Goal: Task Accomplishment & Management: Use online tool/utility

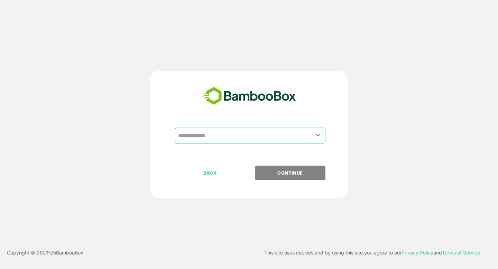
click at [226, 133] on input "text" at bounding box center [250, 135] width 148 height 13
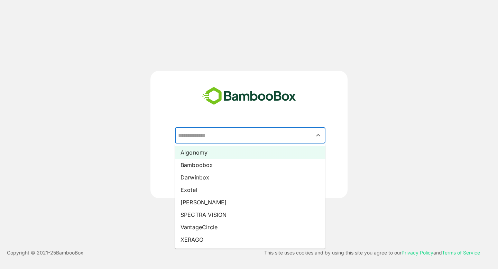
click at [220, 153] on li "Algonomy" at bounding box center [250, 152] width 150 height 12
type input "********"
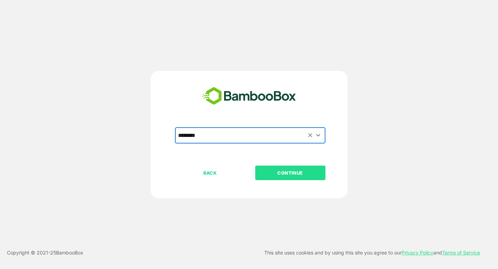
click at [284, 170] on p "CONTINUE" at bounding box center [290, 173] width 69 height 8
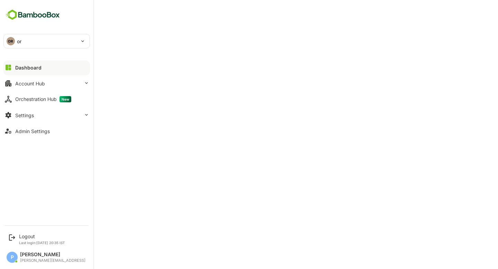
click at [28, 38] on div "OR or" at bounding box center [42, 41] width 77 height 14
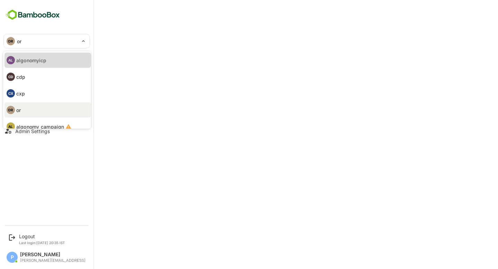
click at [43, 62] on p "algonomyicp" at bounding box center [31, 60] width 30 height 7
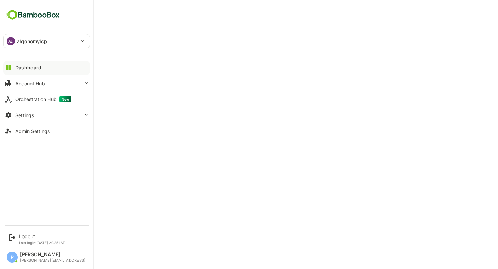
click at [41, 43] on p "algonomyicp" at bounding box center [32, 41] width 30 height 7
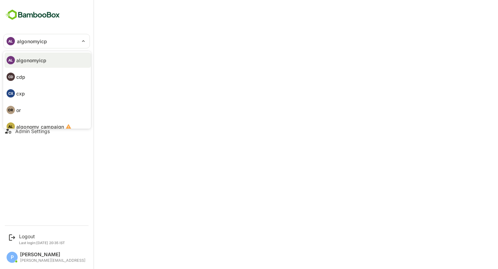
click at [41, 74] on li "CD cdp" at bounding box center [47, 76] width 86 height 15
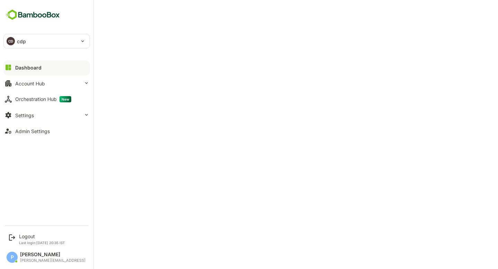
click at [18, 40] on p "cdp" at bounding box center [21, 41] width 9 height 7
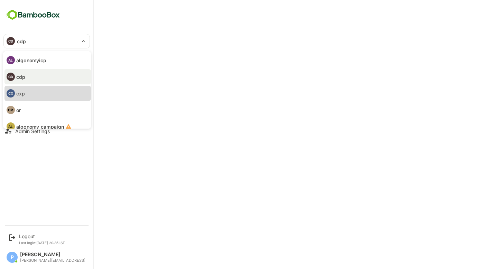
click at [27, 95] on li "CX cxp" at bounding box center [47, 93] width 86 height 15
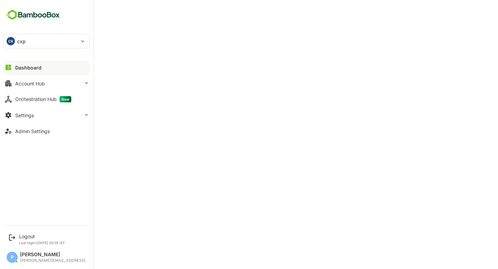
click at [29, 42] on div "CX cxp" at bounding box center [42, 41] width 77 height 14
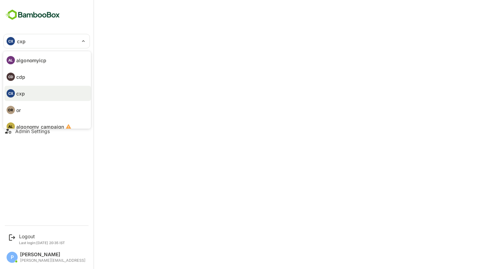
click at [26, 112] on li "OR or" at bounding box center [47, 109] width 86 height 15
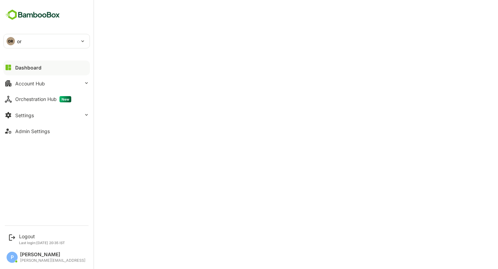
click at [34, 41] on div "OR or" at bounding box center [42, 41] width 77 height 14
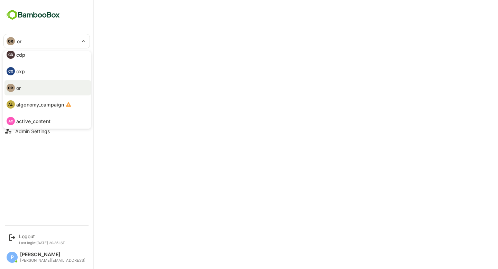
scroll to position [40, 0]
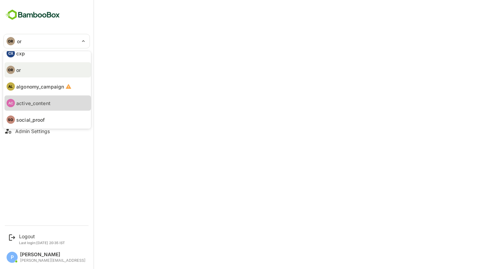
click at [36, 104] on p "active_content" at bounding box center [33, 103] width 34 height 7
type input "**********"
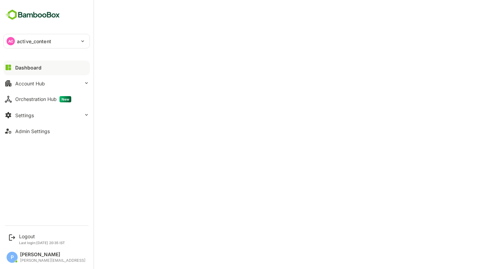
click at [36, 43] on p "active_content" at bounding box center [34, 41] width 34 height 7
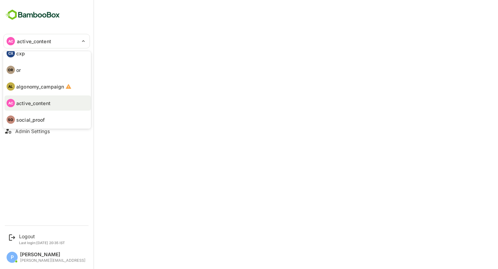
click at [39, 120] on p "social_proof" at bounding box center [30, 119] width 29 height 7
